Goal: Complete application form

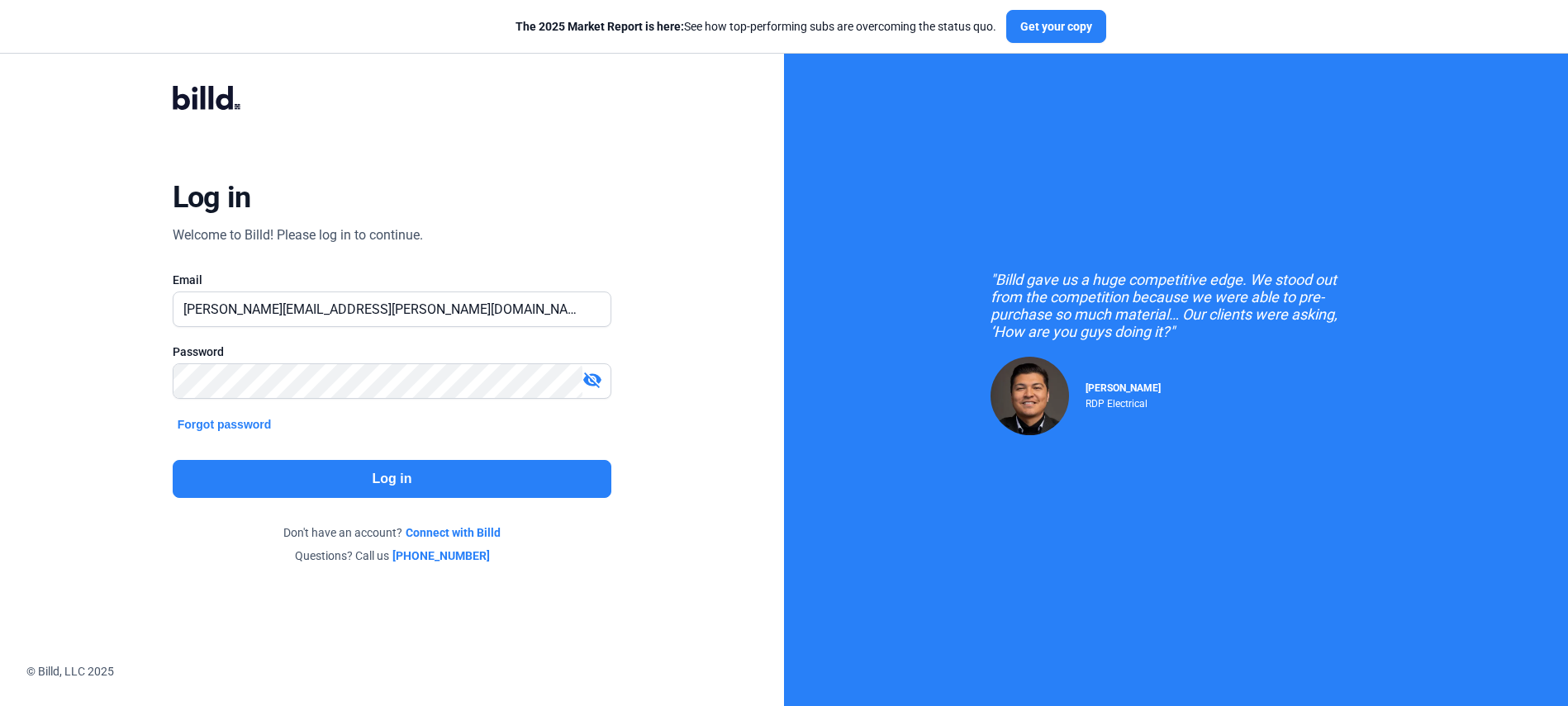
click at [514, 471] on button "Log in" at bounding box center [391, 478] width 438 height 38
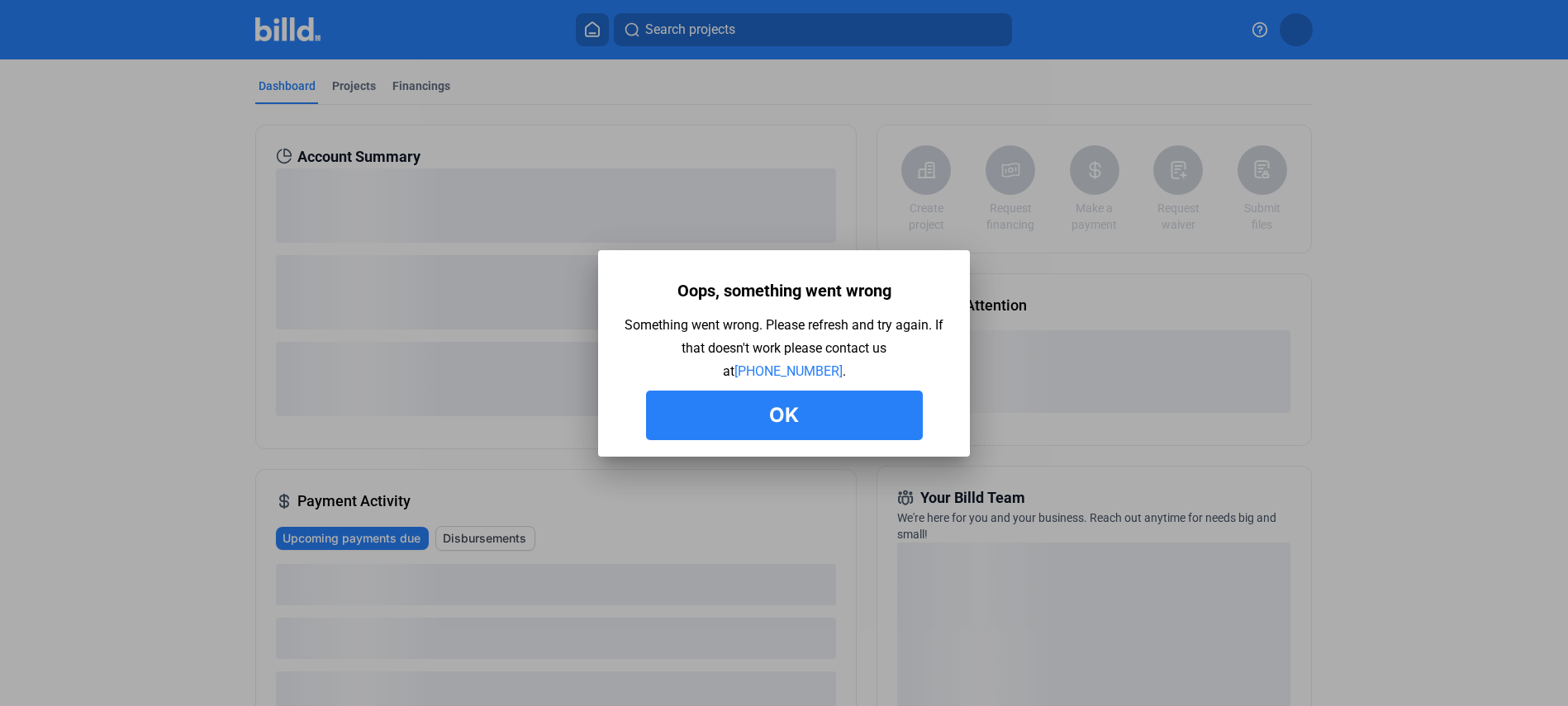
click at [799, 413] on button "Ok" at bounding box center [784, 415] width 276 height 50
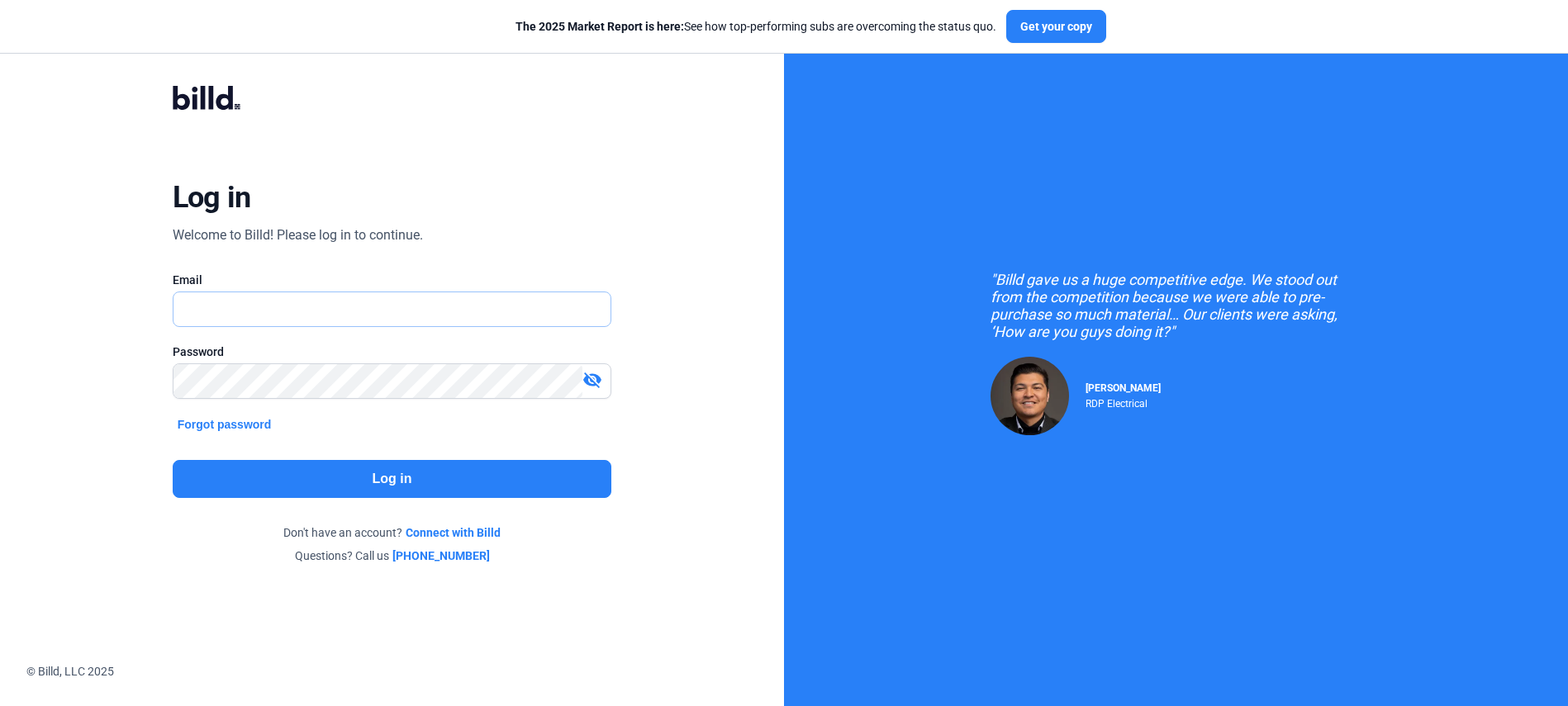
type input "[PERSON_NAME][EMAIL_ADDRESS][PERSON_NAME][DOMAIN_NAME]"
click at [430, 486] on button "Log in" at bounding box center [391, 478] width 438 height 38
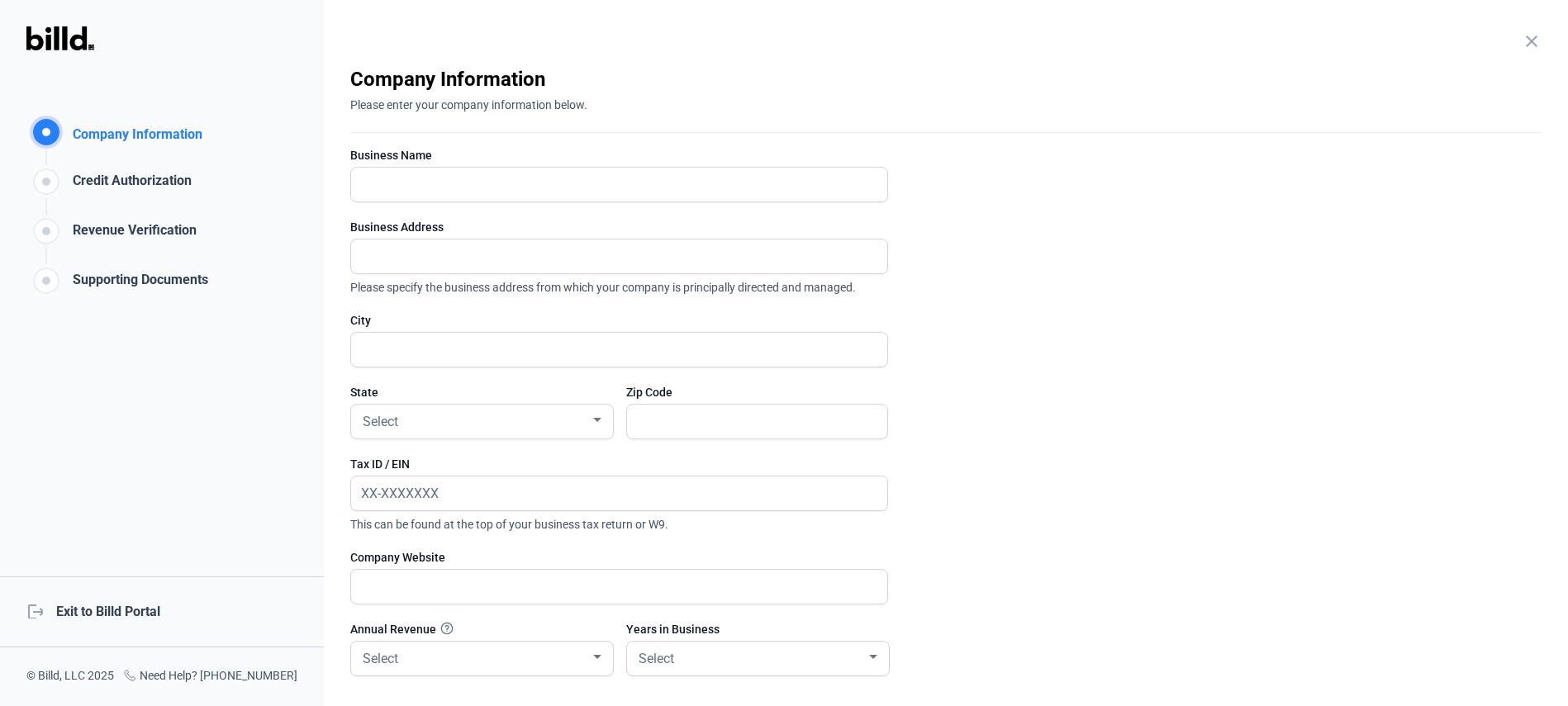
click at [88, 248] on div "Supporting Documents" at bounding box center [118, 273] width 182 height 50
click at [98, 229] on div "Revenue Verification" at bounding box center [131, 234] width 130 height 28
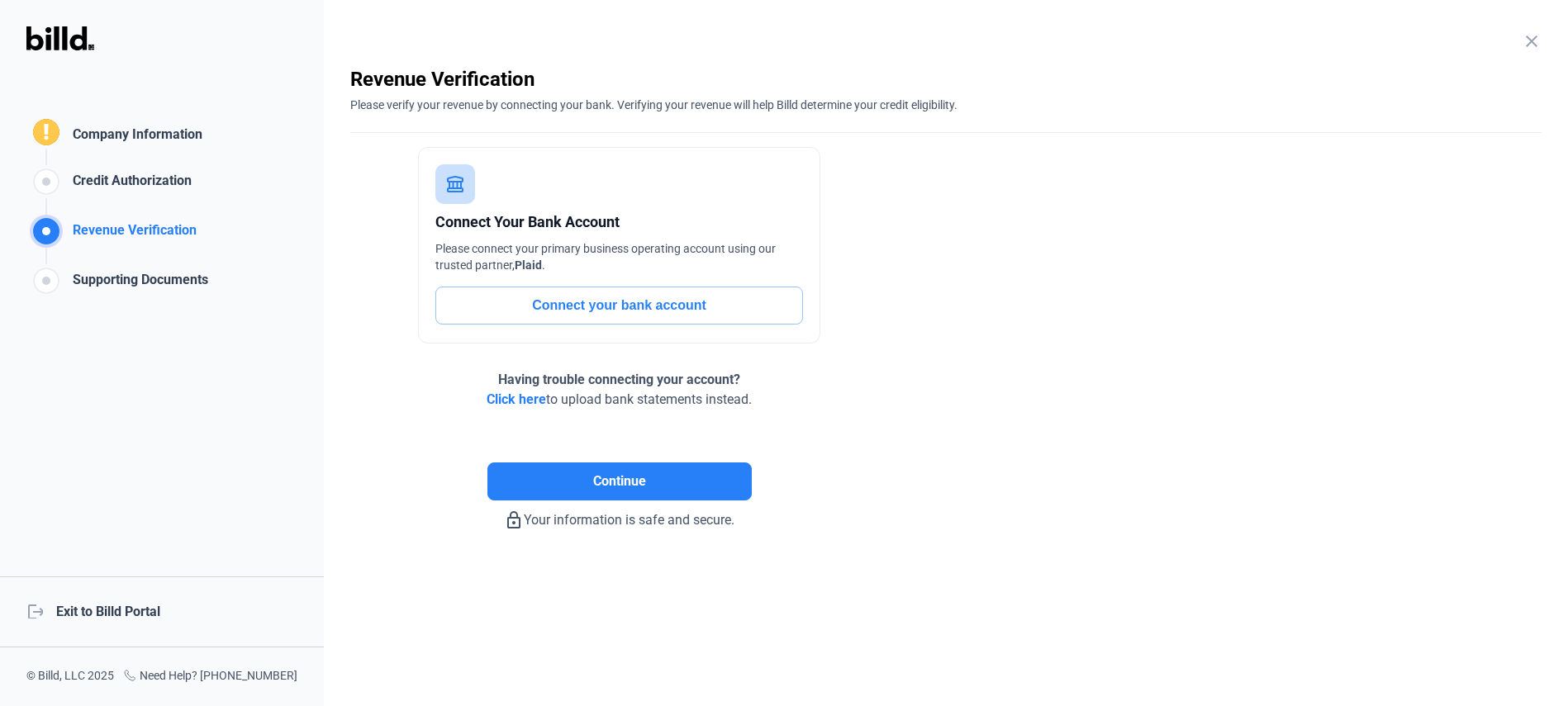
click at [515, 400] on span "Click here" at bounding box center [516, 398] width 60 height 16
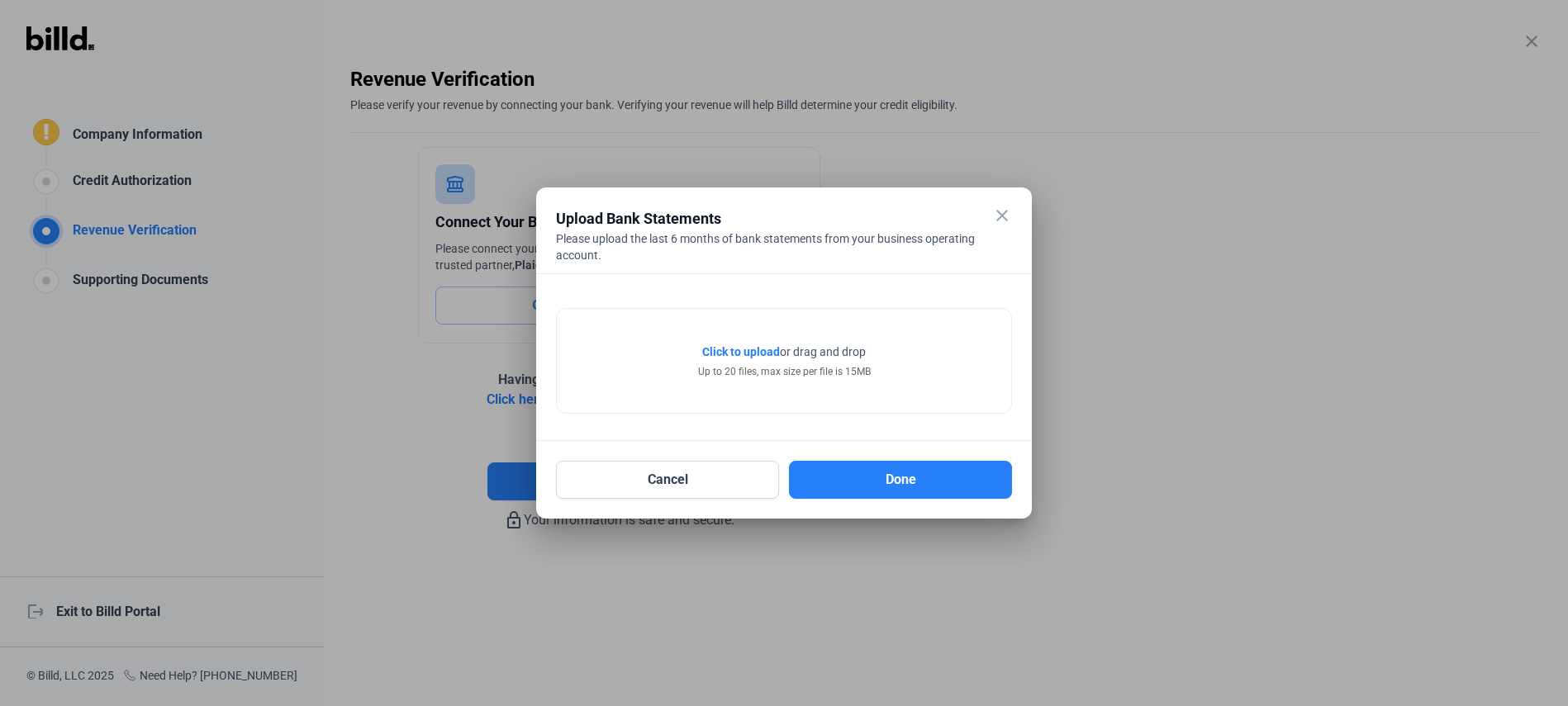
click at [750, 350] on span "Click to upload" at bounding box center [740, 352] width 78 height 13
